Goal: Entertainment & Leisure: Consume media (video, audio)

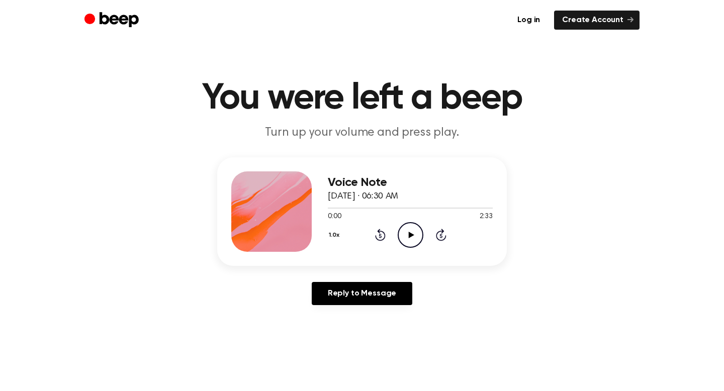
click at [580, 126] on header "You were left a beep Turn up your volume and press play." at bounding box center [362, 110] width 700 height 61
click at [404, 231] on icon "Play Audio" at bounding box center [411, 235] width 26 height 26
click at [334, 235] on button "1.0x" at bounding box center [336, 235] width 16 height 17
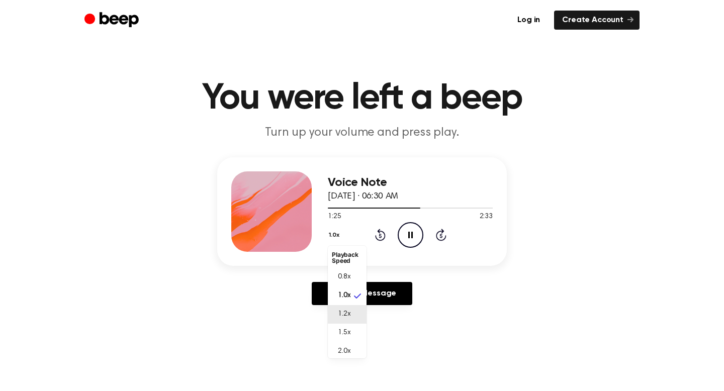
click at [342, 315] on span "1.2x" at bounding box center [344, 314] width 13 height 11
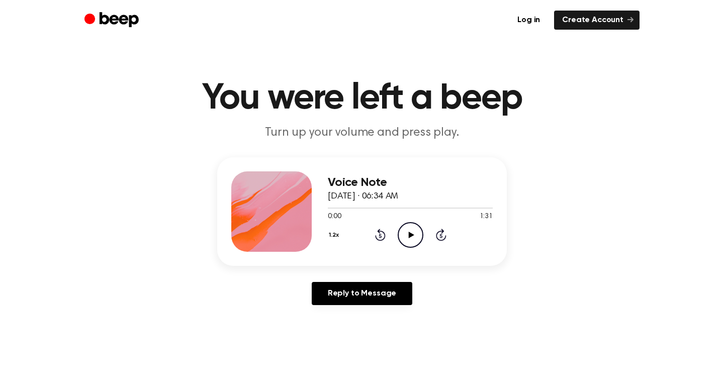
click at [407, 230] on icon "Play Audio" at bounding box center [411, 235] width 26 height 26
click at [332, 236] on button "1.2x" at bounding box center [335, 235] width 15 height 17
click at [345, 344] on li "2.0x" at bounding box center [347, 351] width 39 height 19
click at [338, 232] on button "2.0x" at bounding box center [336, 235] width 17 height 17
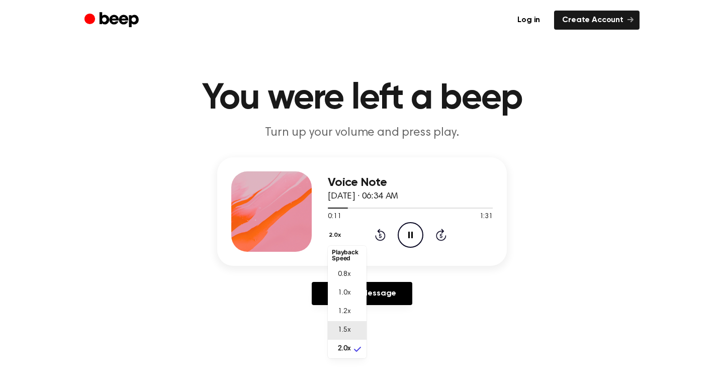
click at [350, 335] on span "1.5x" at bounding box center [344, 330] width 13 height 11
click at [603, 121] on header "You were left a beep Turn up your volume and press play." at bounding box center [362, 110] width 700 height 61
click at [405, 227] on icon "Play Audio" at bounding box center [411, 235] width 26 height 26
click at [401, 233] on icon "Play Audio" at bounding box center [411, 235] width 26 height 26
click at [412, 234] on icon at bounding box center [411, 235] width 6 height 7
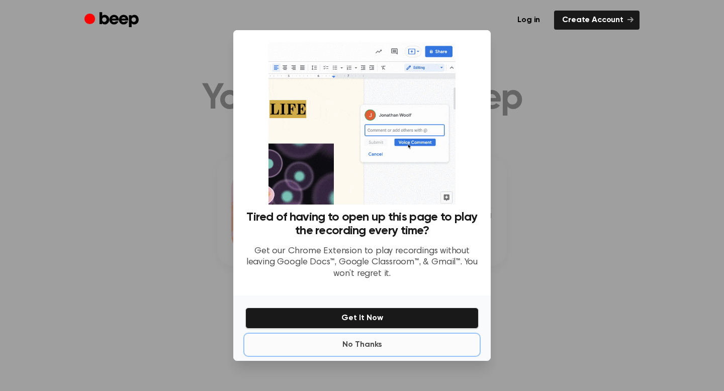
click at [368, 348] on button "No Thanks" at bounding box center [361, 345] width 233 height 20
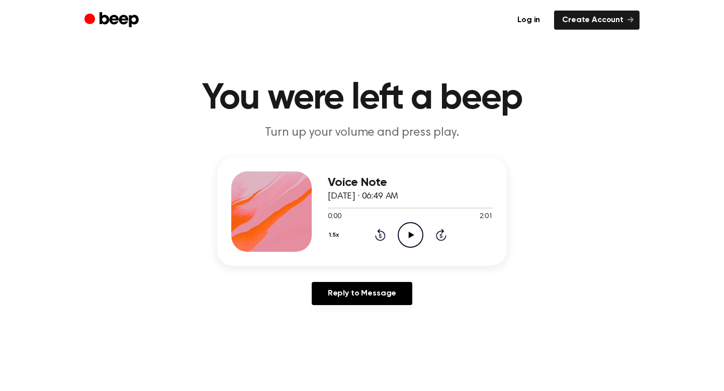
click at [410, 235] on icon at bounding box center [411, 235] width 6 height 7
